Goal: Task Accomplishment & Management: Manage account settings

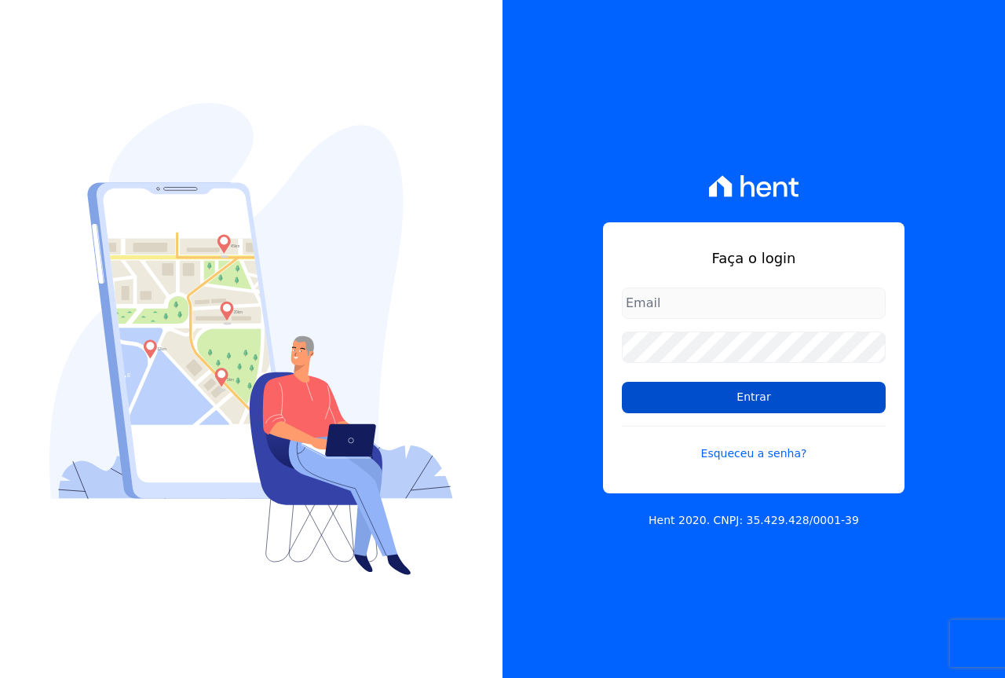
click at [729, 402] on input "Entrar" at bounding box center [754, 397] width 264 height 31
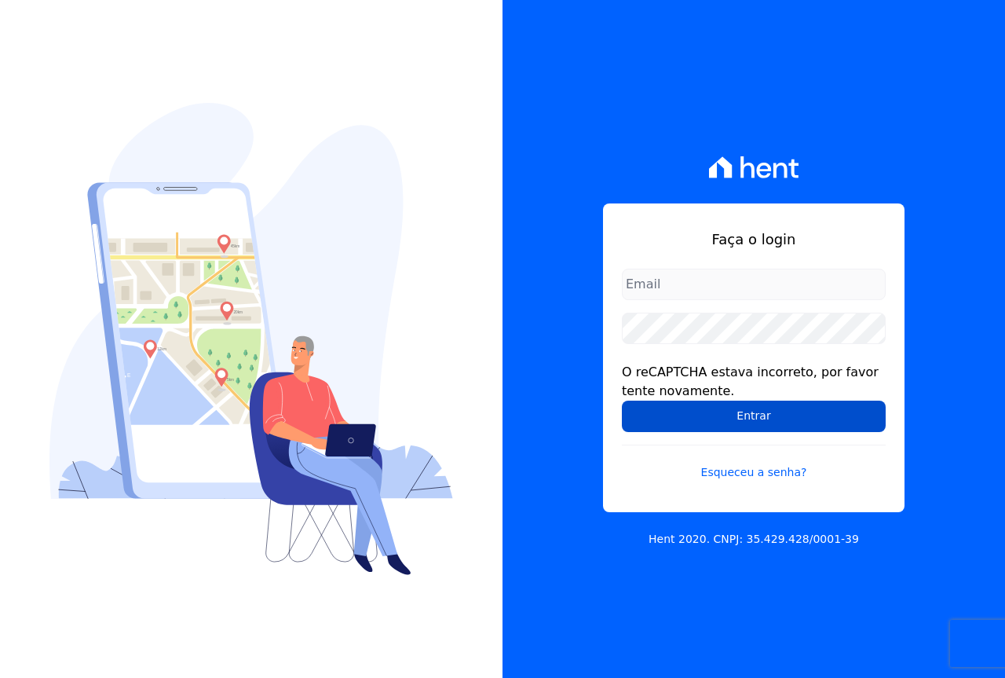
type input "[EMAIL_ADDRESS][DOMAIN_NAME]"
click at [719, 414] on input "Entrar" at bounding box center [754, 415] width 264 height 31
click at [761, 418] on input "Entrar" at bounding box center [754, 415] width 264 height 31
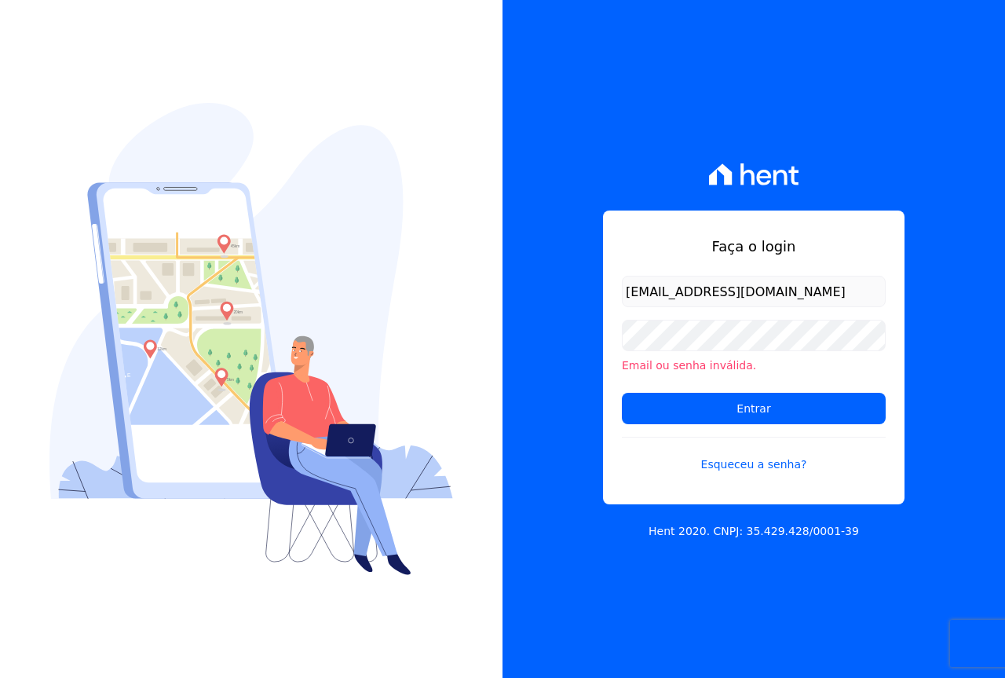
click at [678, 305] on input "cobrancacabralce@gmail.com" at bounding box center [754, 291] width 264 height 31
click at [672, 293] on input "[EMAIL_ADDRESS][DOMAIN_NAME]" at bounding box center [754, 291] width 264 height 31
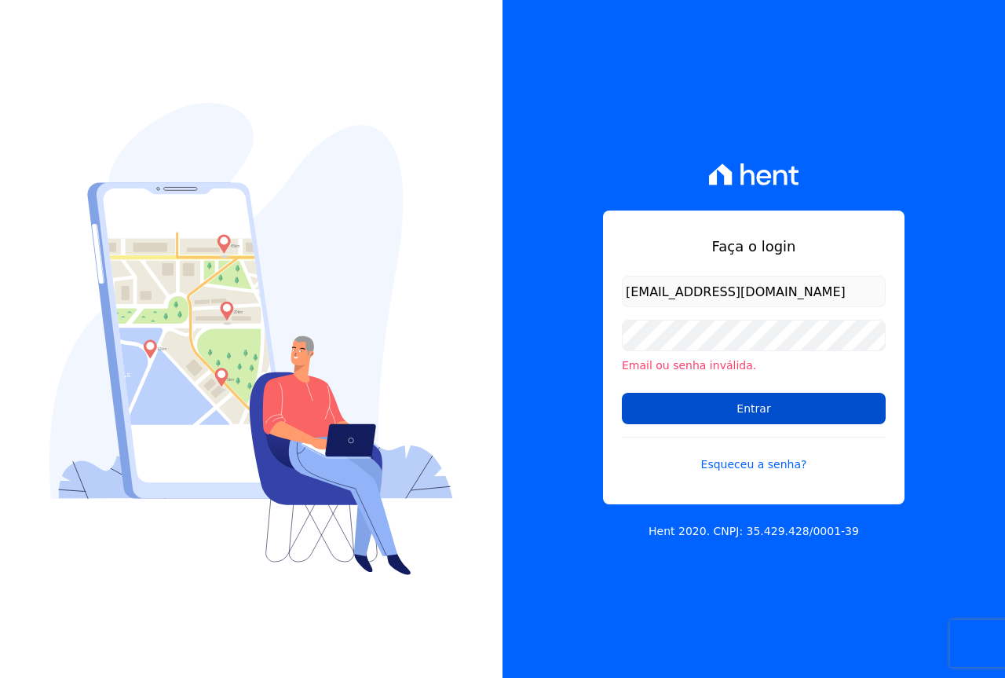
click at [649, 415] on input "Entrar" at bounding box center [754, 408] width 264 height 31
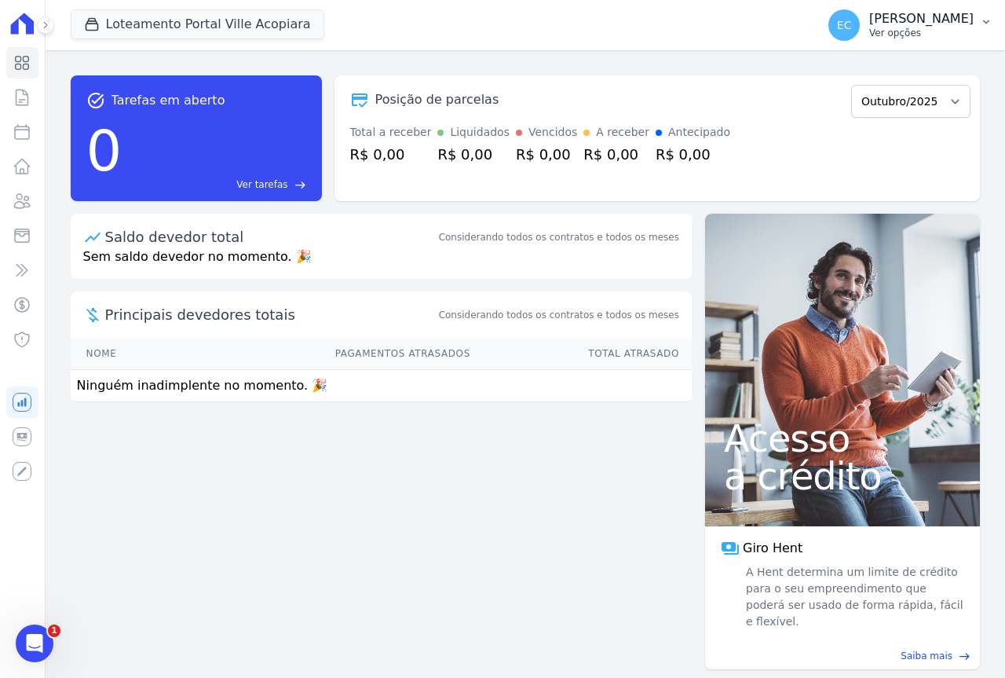
click at [913, 22] on p "[PERSON_NAME]" at bounding box center [921, 19] width 104 height 16
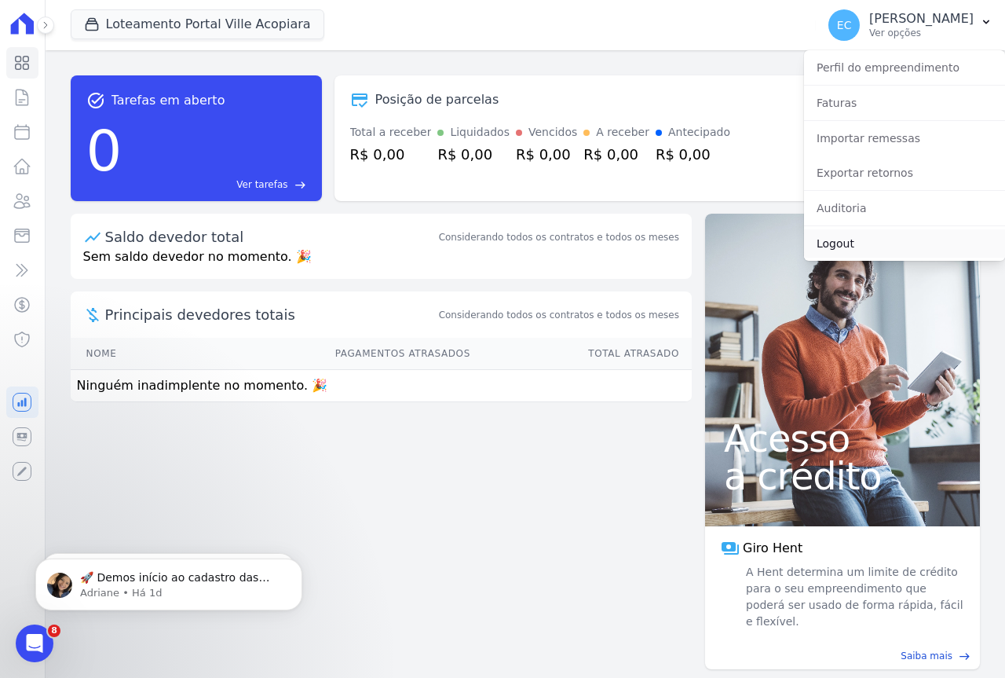
click at [840, 242] on link "Logout" at bounding box center [904, 243] width 201 height 28
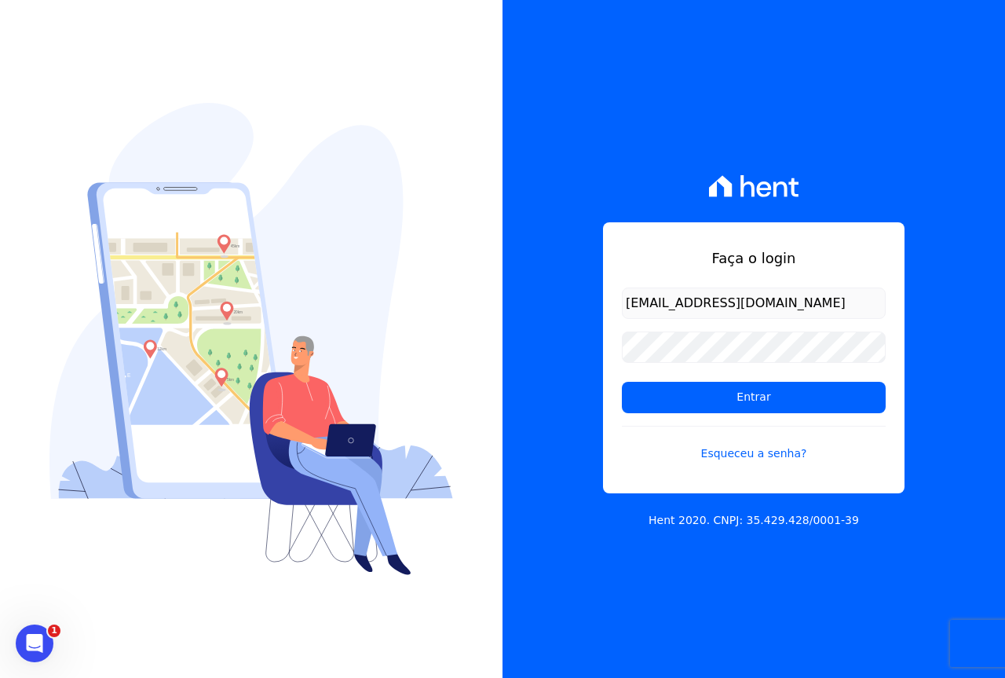
click at [830, 305] on input "[EMAIL_ADDRESS][DOMAIN_NAME]" at bounding box center [754, 302] width 264 height 31
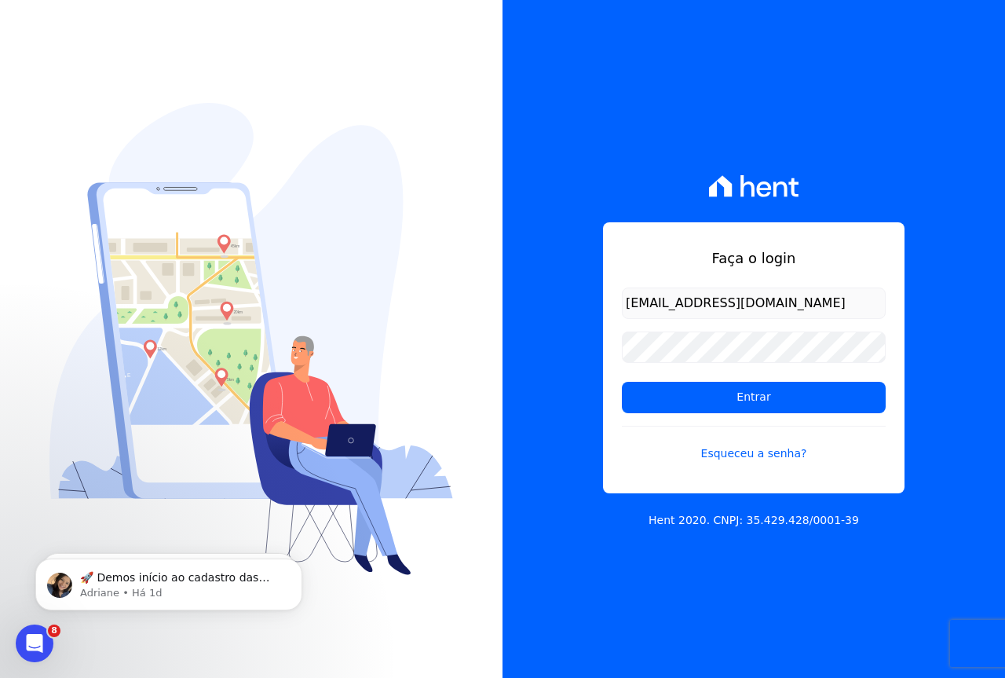
type input "[EMAIL_ADDRESS][DOMAIN_NAME]"
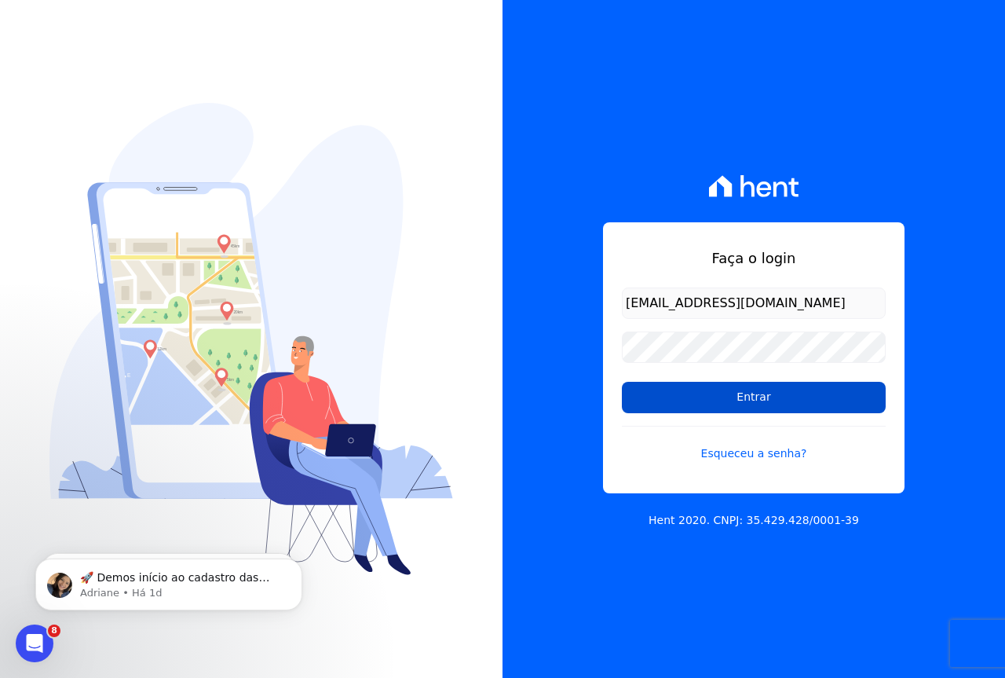
click at [791, 395] on input "Entrar" at bounding box center [754, 397] width 264 height 31
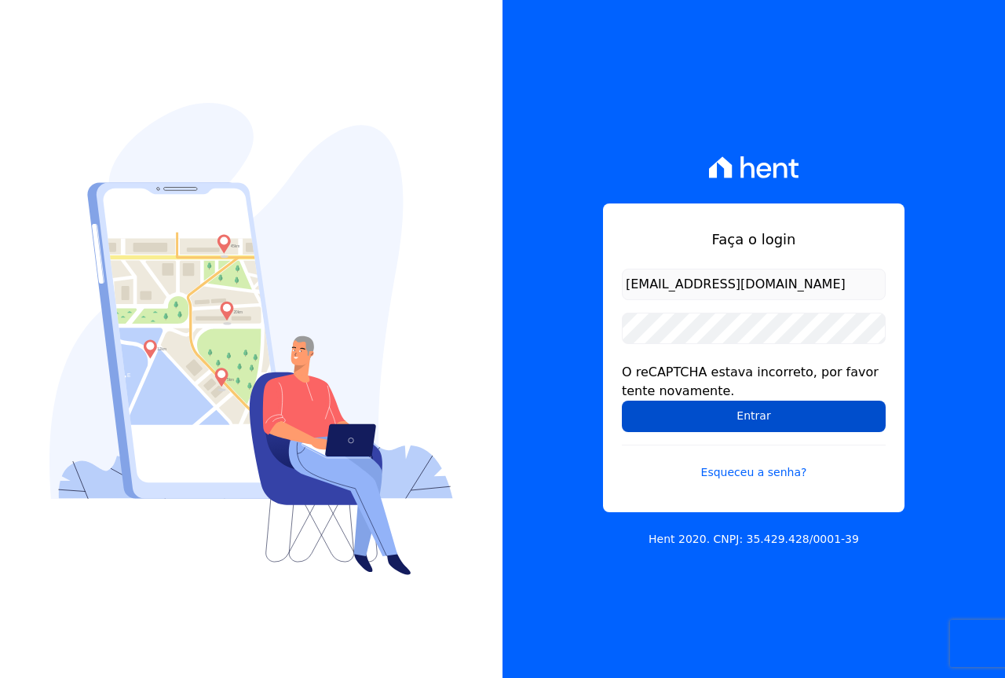
click at [742, 414] on input "Entrar" at bounding box center [754, 415] width 264 height 31
